Goal: Information Seeking & Learning: Learn about a topic

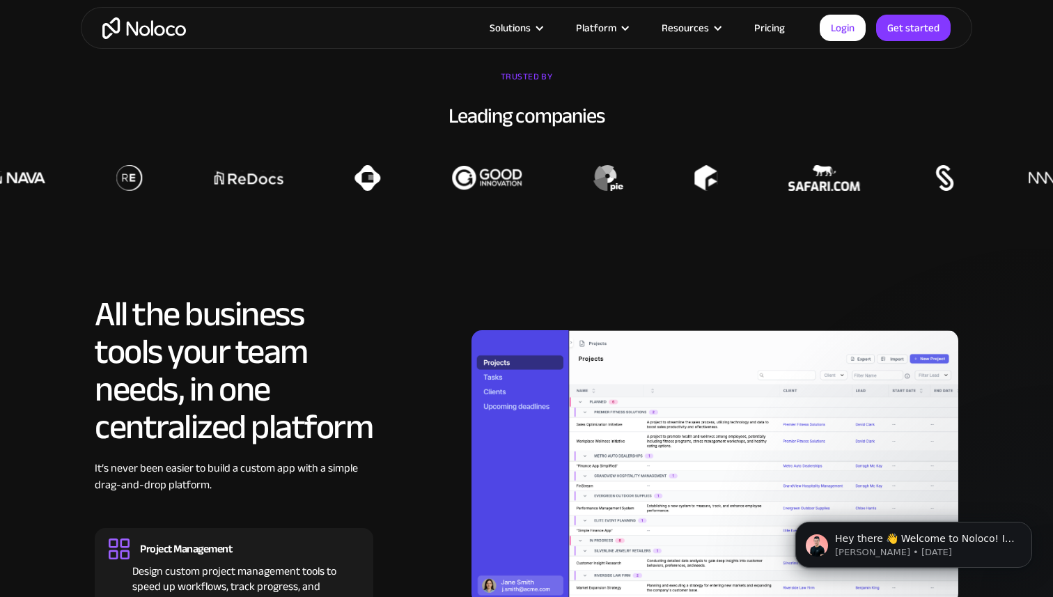
scroll to position [1239, 0]
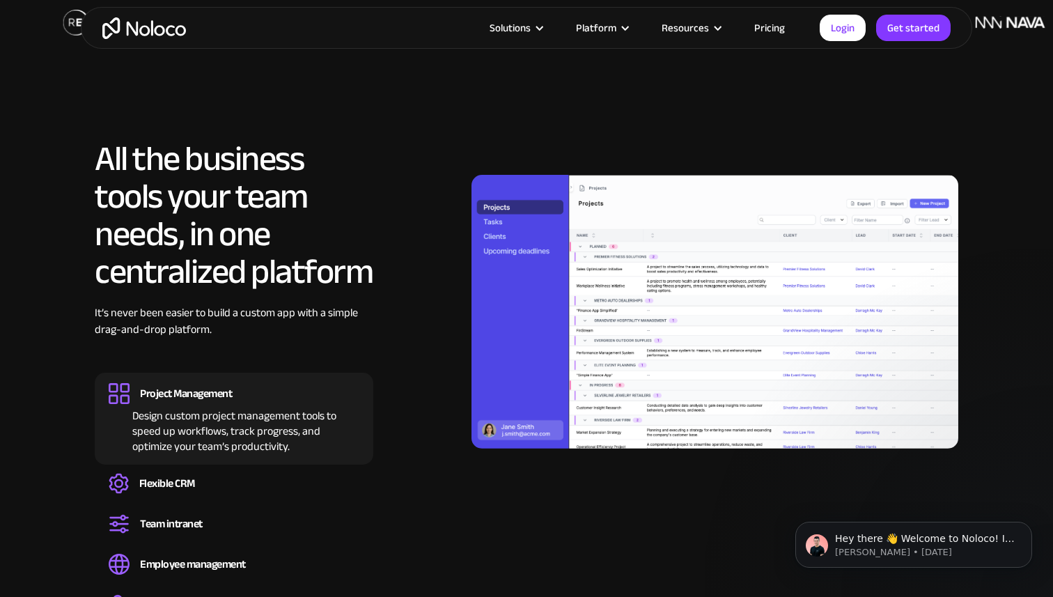
click at [102, 161] on h2 "All the business tools your team needs, in one centralized platform" at bounding box center [234, 215] width 279 height 150
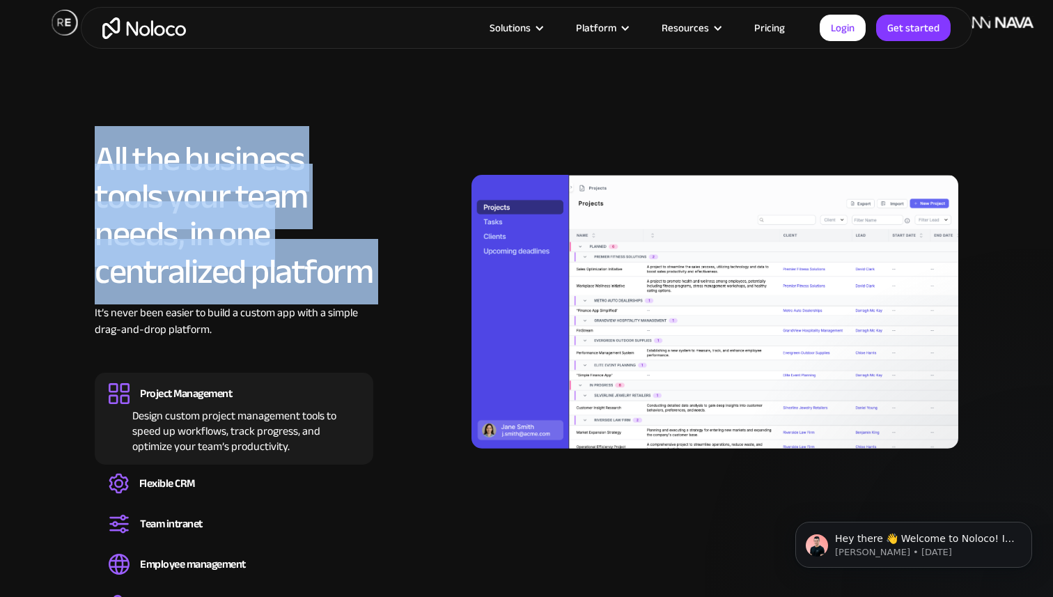
drag, startPoint x: 102, startPoint y: 161, endPoint x: 248, endPoint y: 238, distance: 164.5
click at [248, 238] on h2 "All the business tools your team needs, in one centralized platform" at bounding box center [234, 215] width 279 height 150
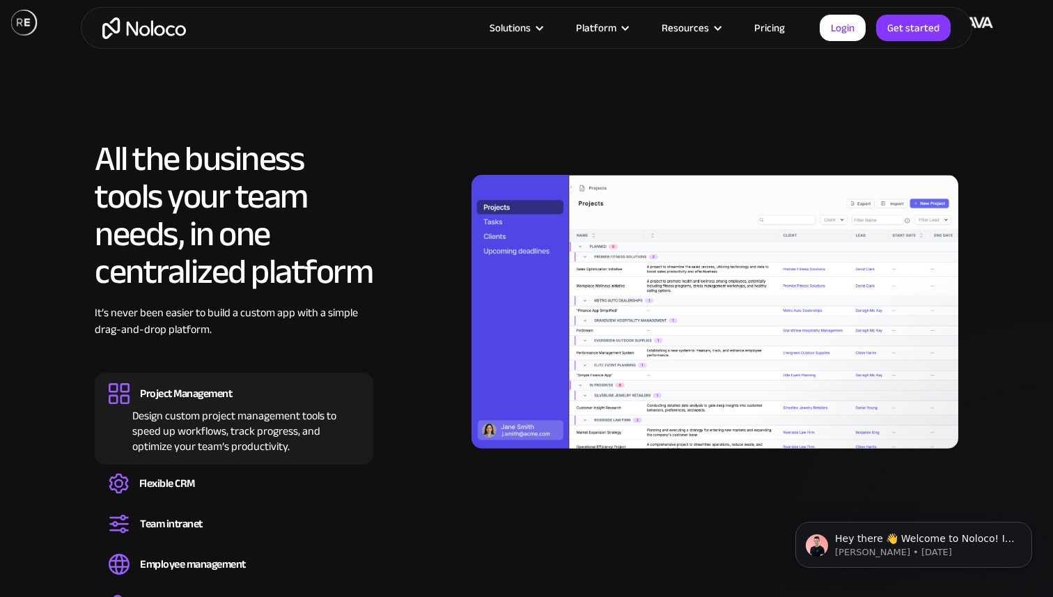
click at [283, 280] on h2 "All the business tools your team needs, in one centralized platform" at bounding box center [234, 215] width 279 height 150
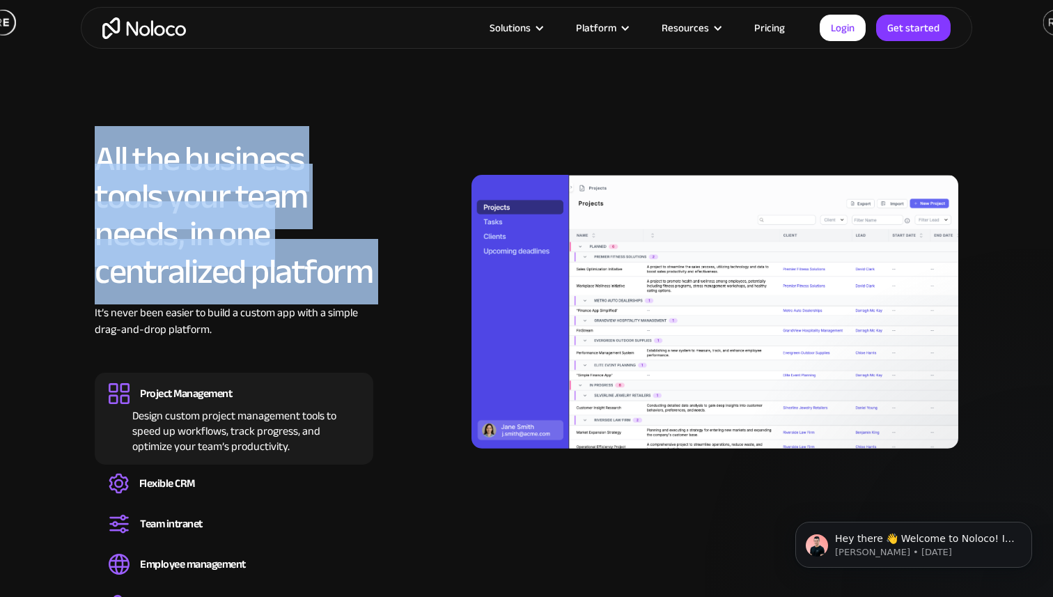
click at [283, 280] on h2 "All the business tools your team needs, in one centralized platform" at bounding box center [234, 215] width 279 height 150
click at [227, 217] on h2 "All the business tools your team needs, in one centralized platform" at bounding box center [234, 215] width 279 height 150
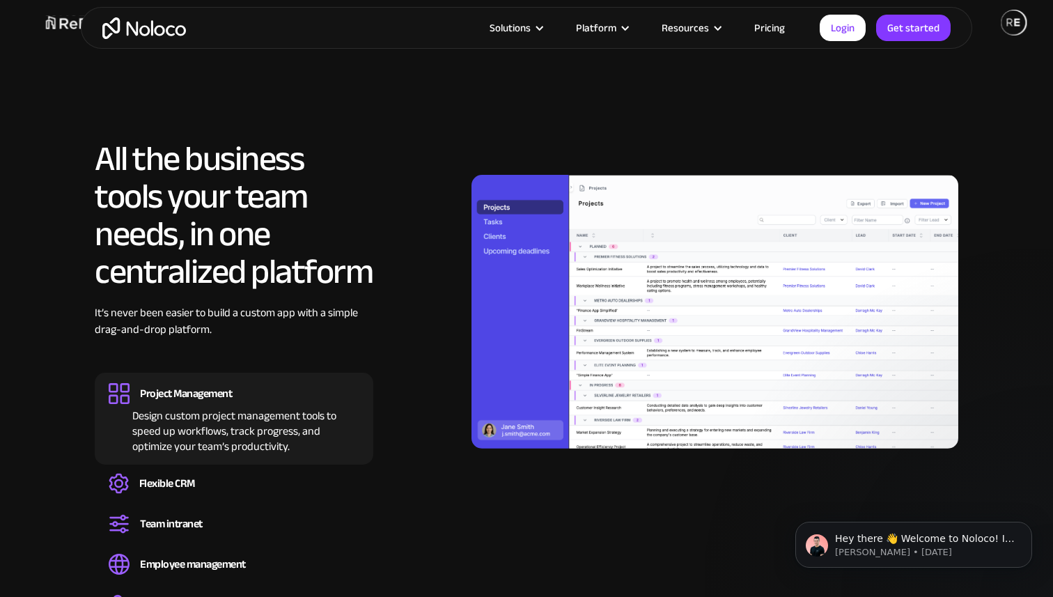
scroll to position [0, 0]
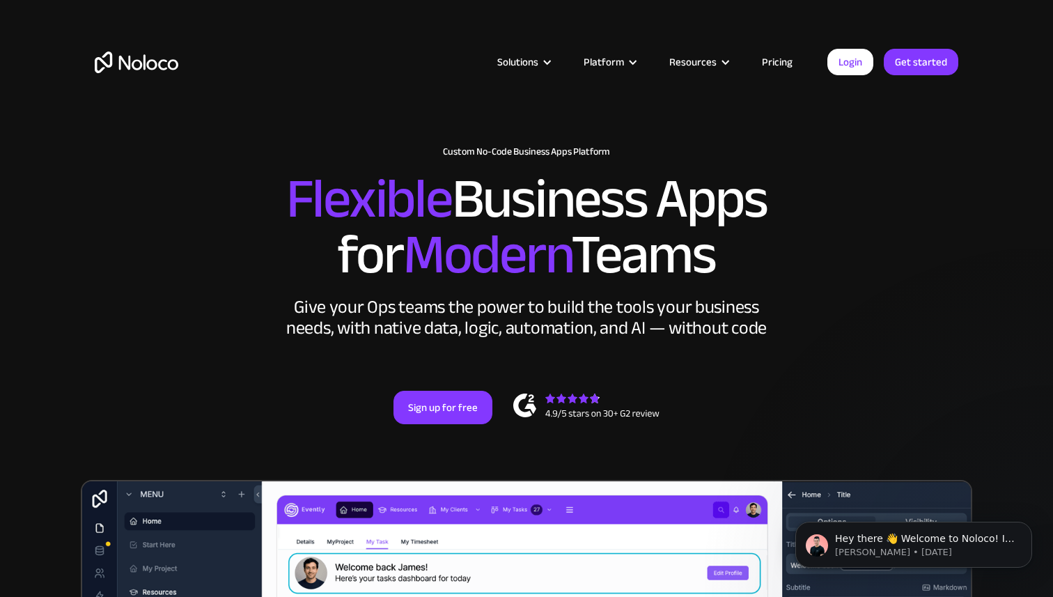
click at [784, 64] on link "Pricing" at bounding box center [777, 62] width 65 height 18
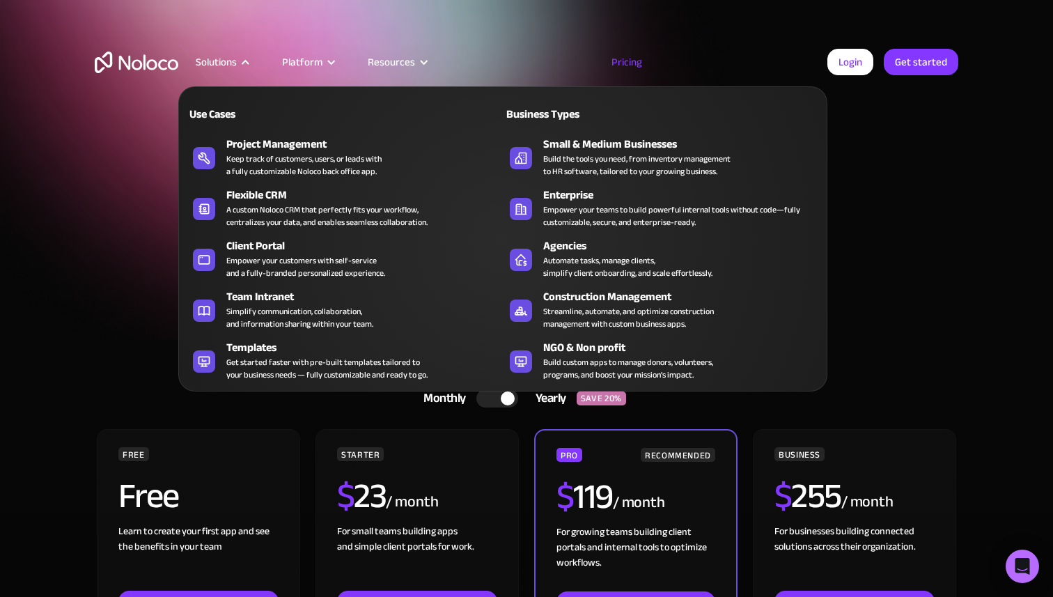
click at [242, 68] on nav "Use Cases Business Types Project Management Keep track of customers, users, or …" at bounding box center [502, 229] width 649 height 325
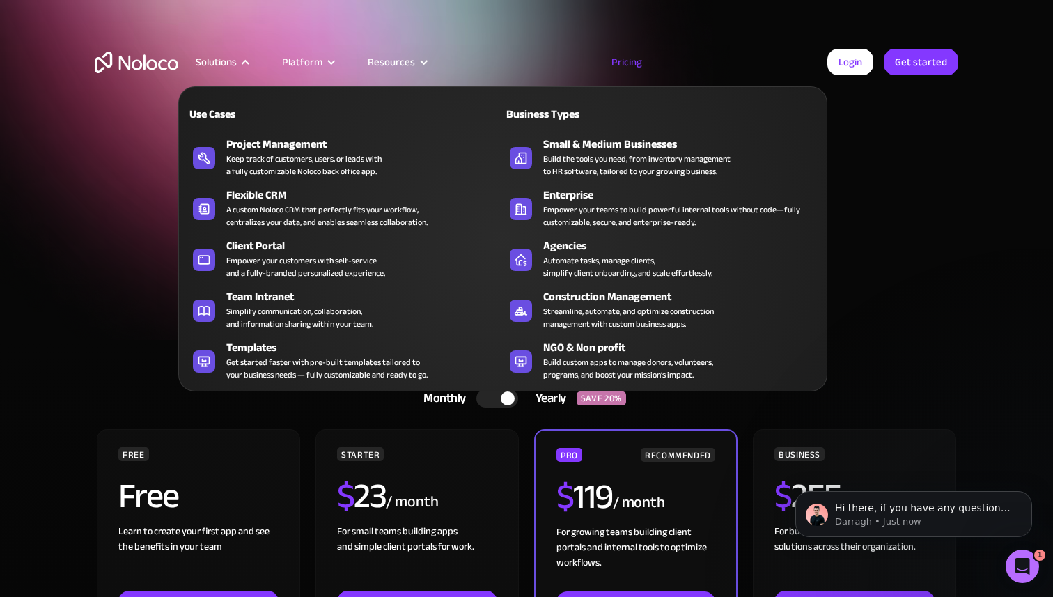
click at [246, 63] on div at bounding box center [245, 62] width 10 height 10
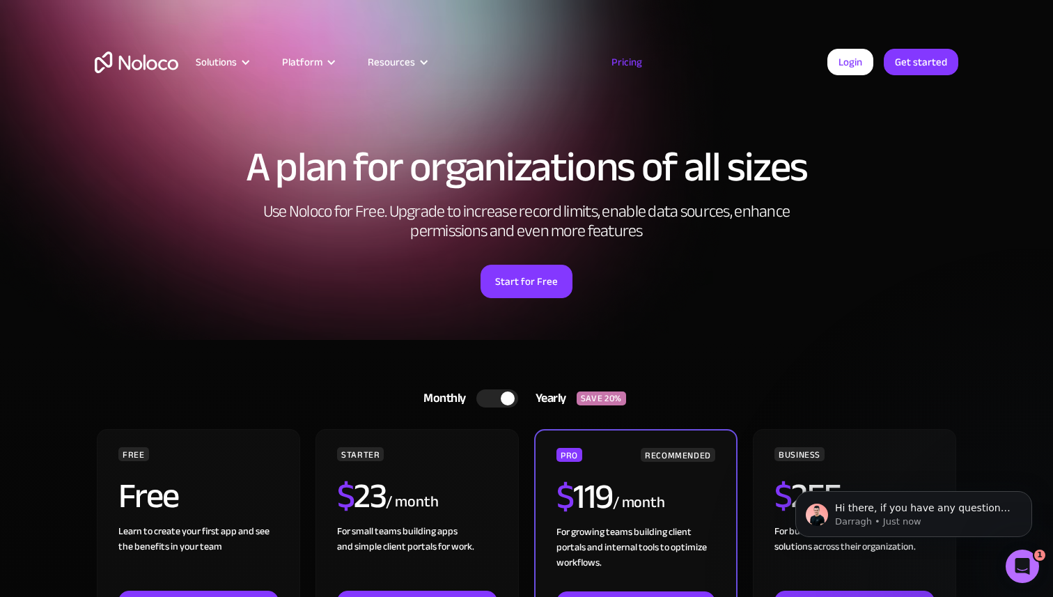
click at [394, 35] on div "Solutions Use Cases Business Types Project Management Keep track of customers, …" at bounding box center [527, 62] width 892 height 54
